Goal: Information Seeking & Learning: Learn about a topic

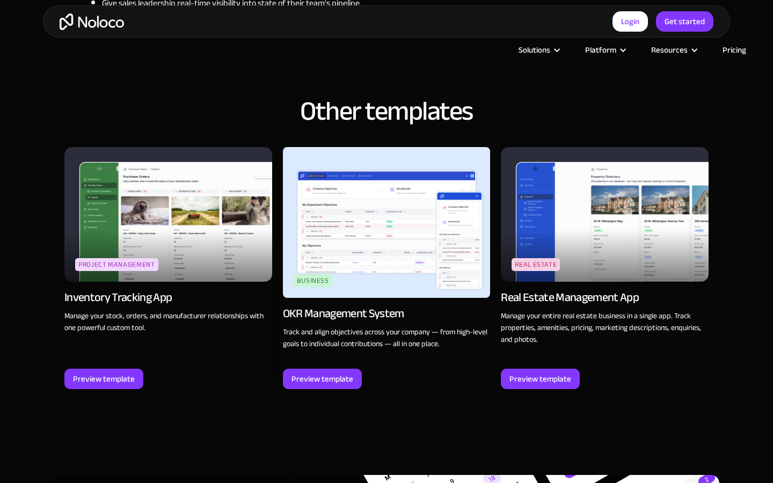
scroll to position [1611, 0]
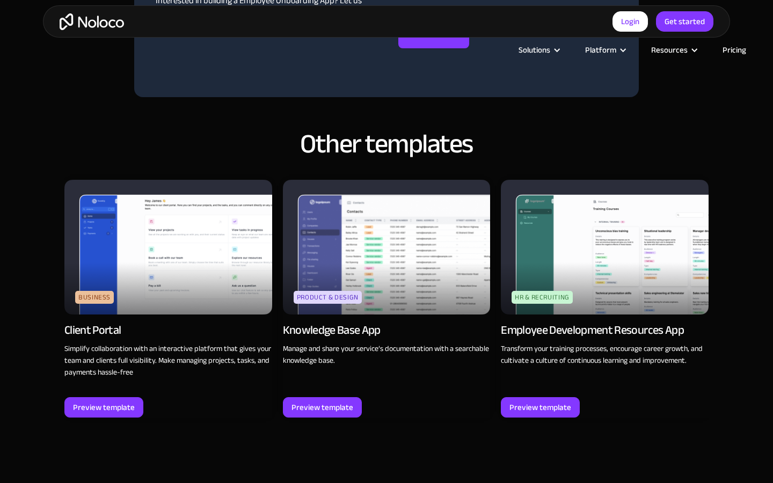
scroll to position [1194, 0]
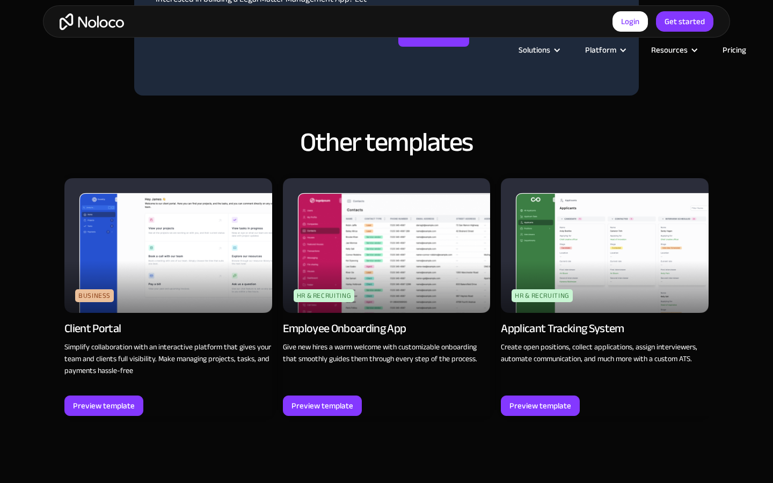
scroll to position [1195, 0]
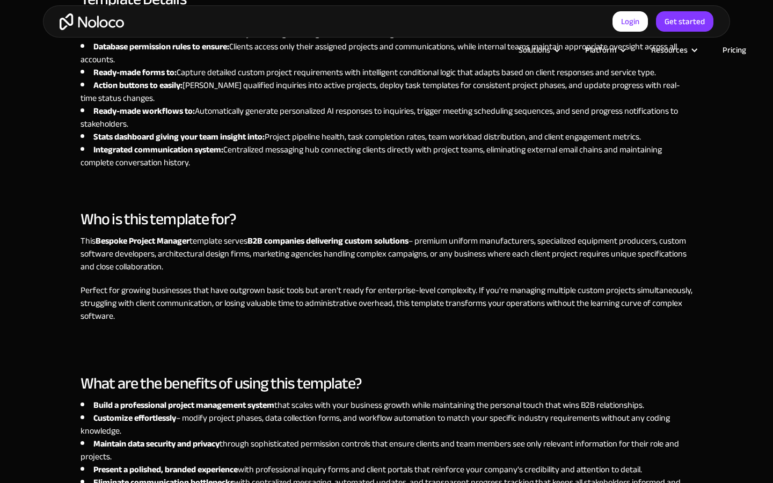
scroll to position [1195, 0]
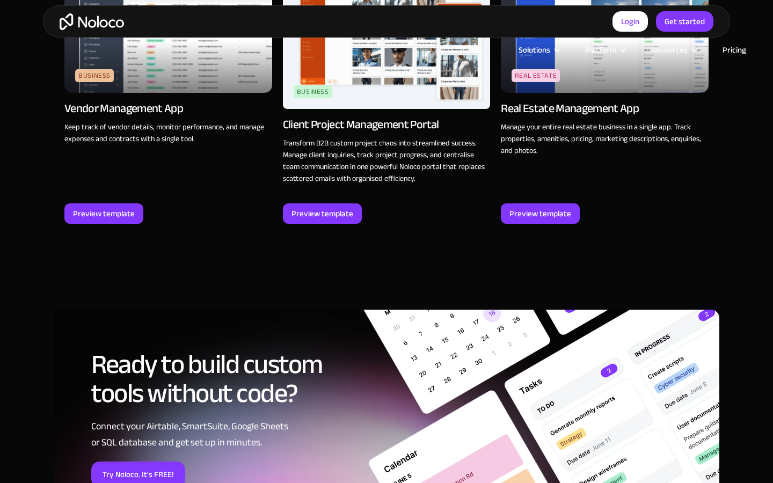
scroll to position [1612, 0]
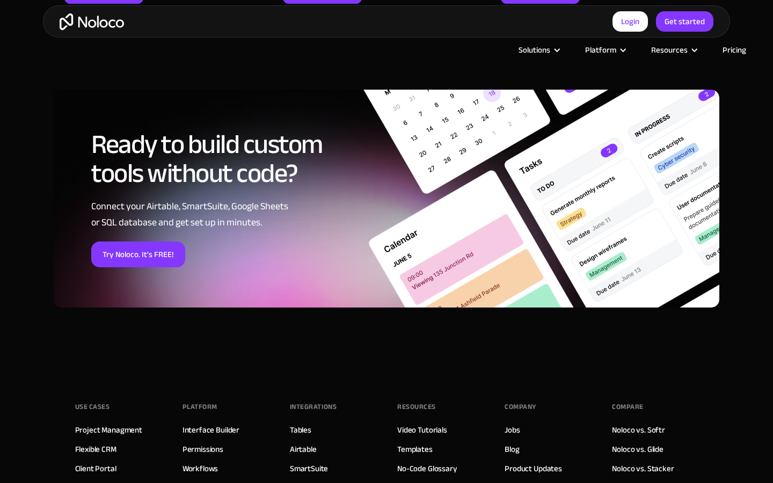
scroll to position [1542, 0]
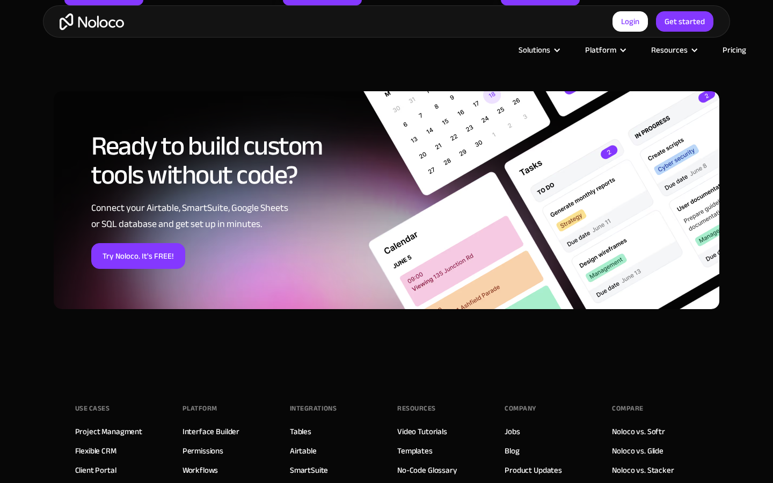
scroll to position [1542, 0]
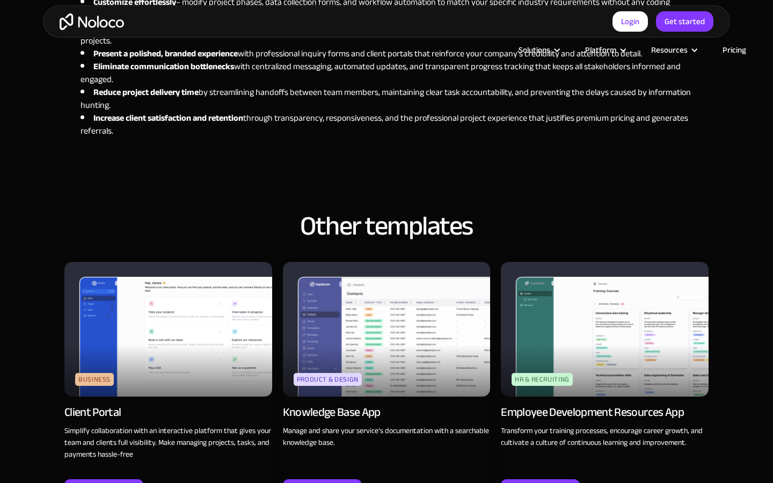
scroll to position [1611, 0]
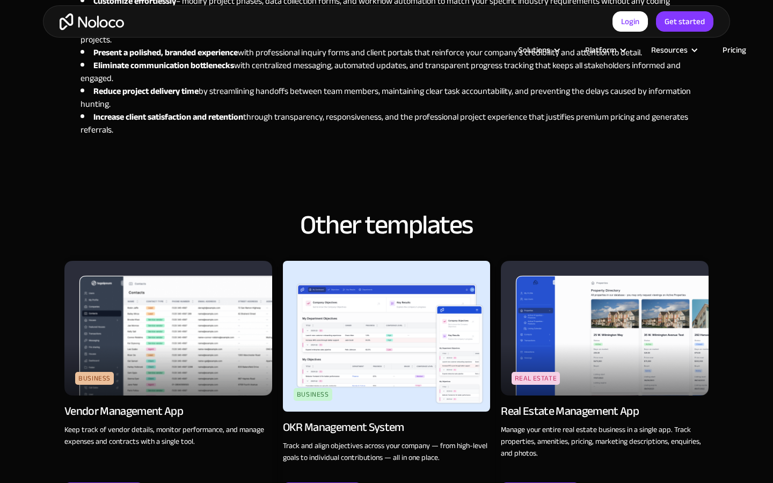
scroll to position [1612, 0]
